Goal: Information Seeking & Learning: Learn about a topic

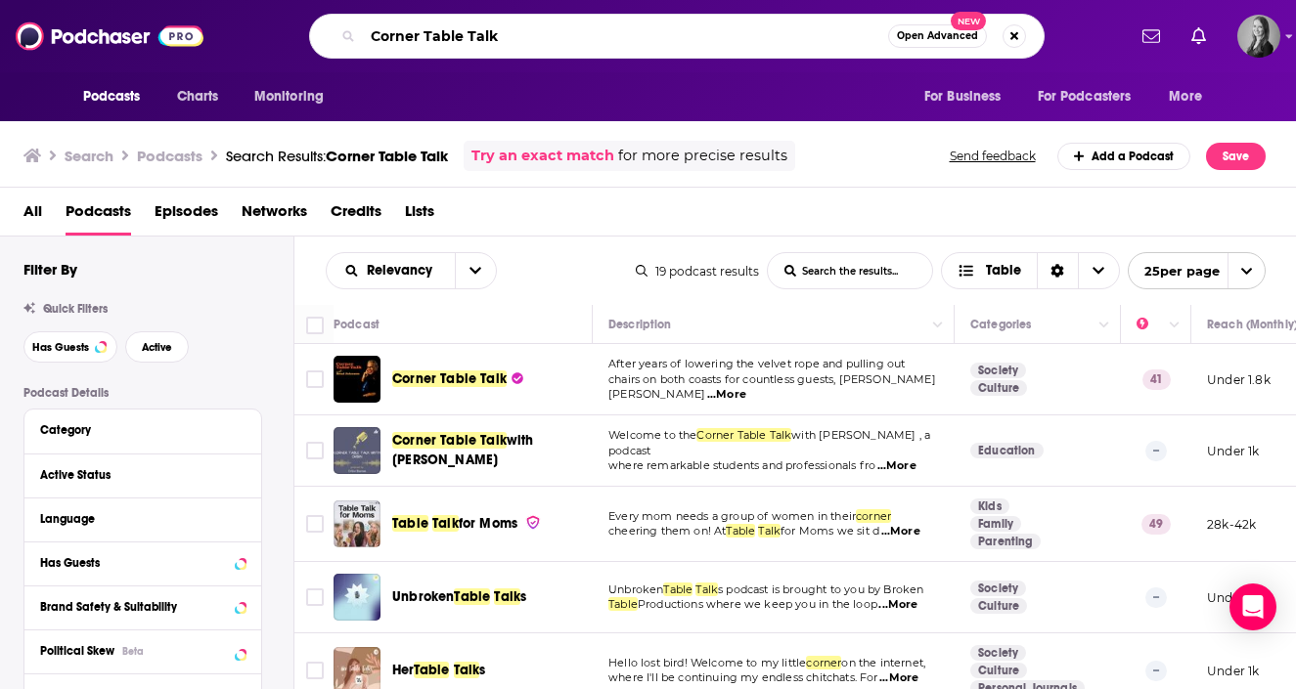
click at [395, 44] on input "Corner Table Talk" at bounding box center [625, 36] width 525 height 31
type input "bourbon lens"
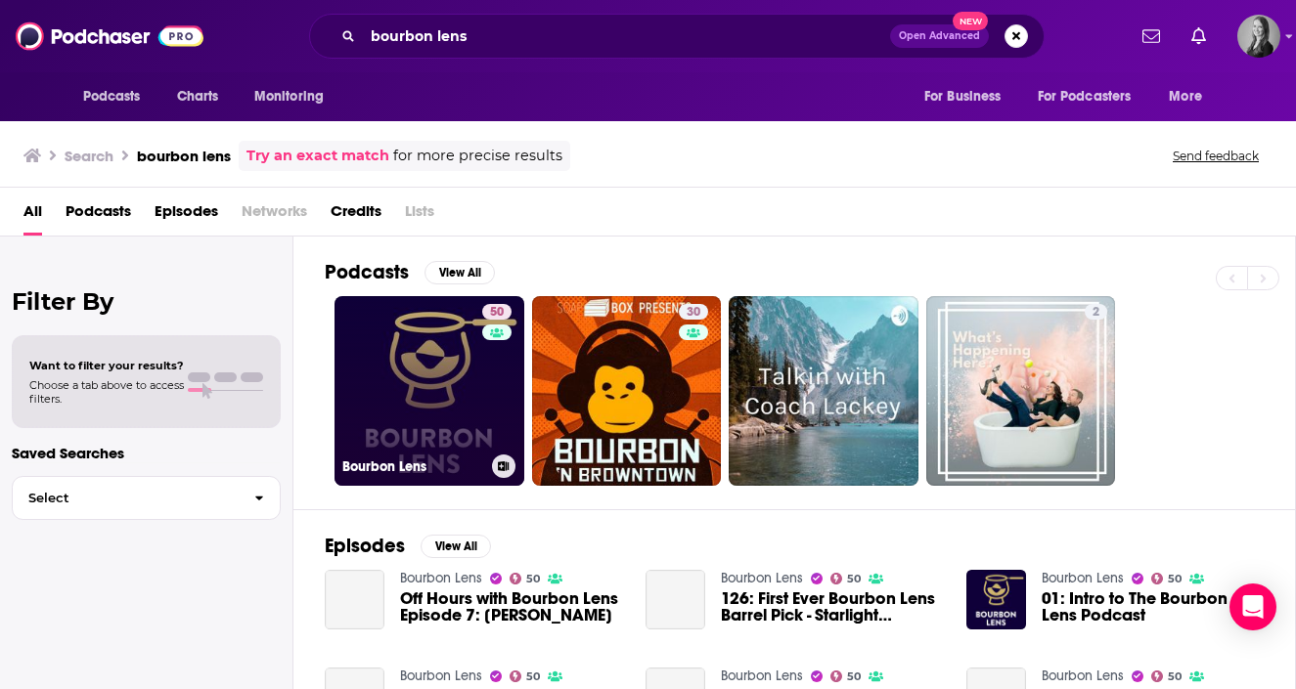
click at [457, 379] on link "50 Bourbon Lens" at bounding box center [429, 391] width 190 height 190
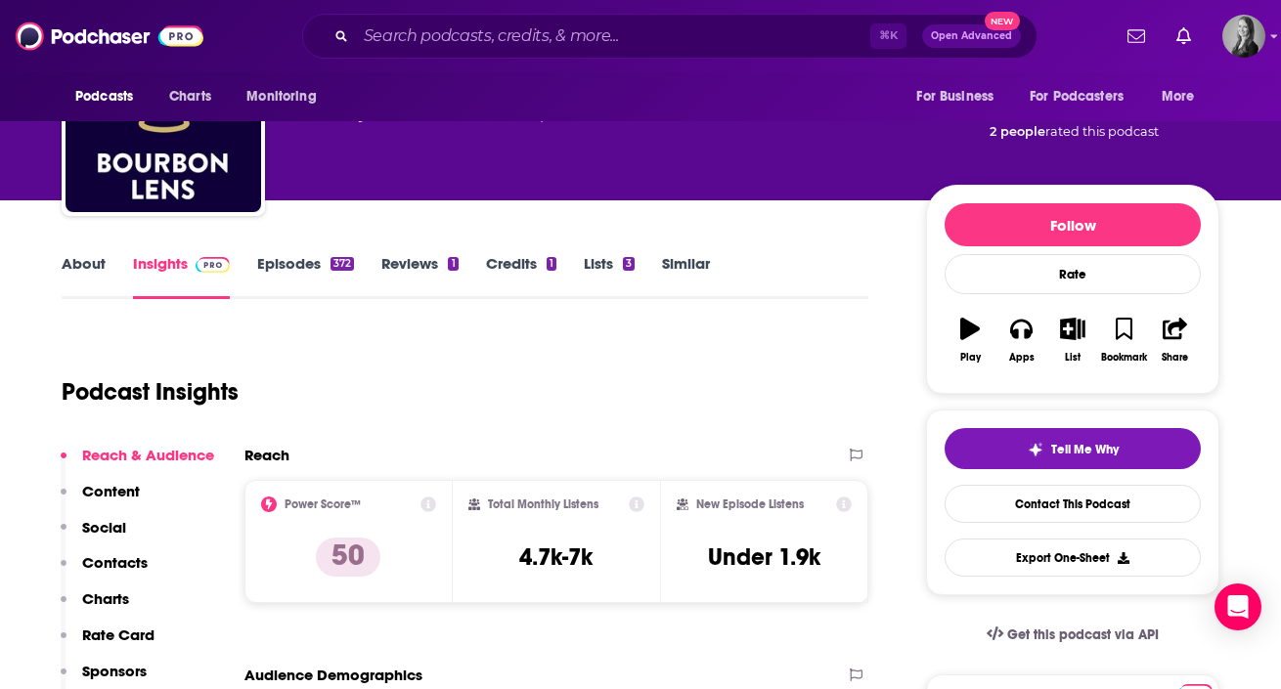
scroll to position [163, 0]
